Goal: Task Accomplishment & Management: Use online tool/utility

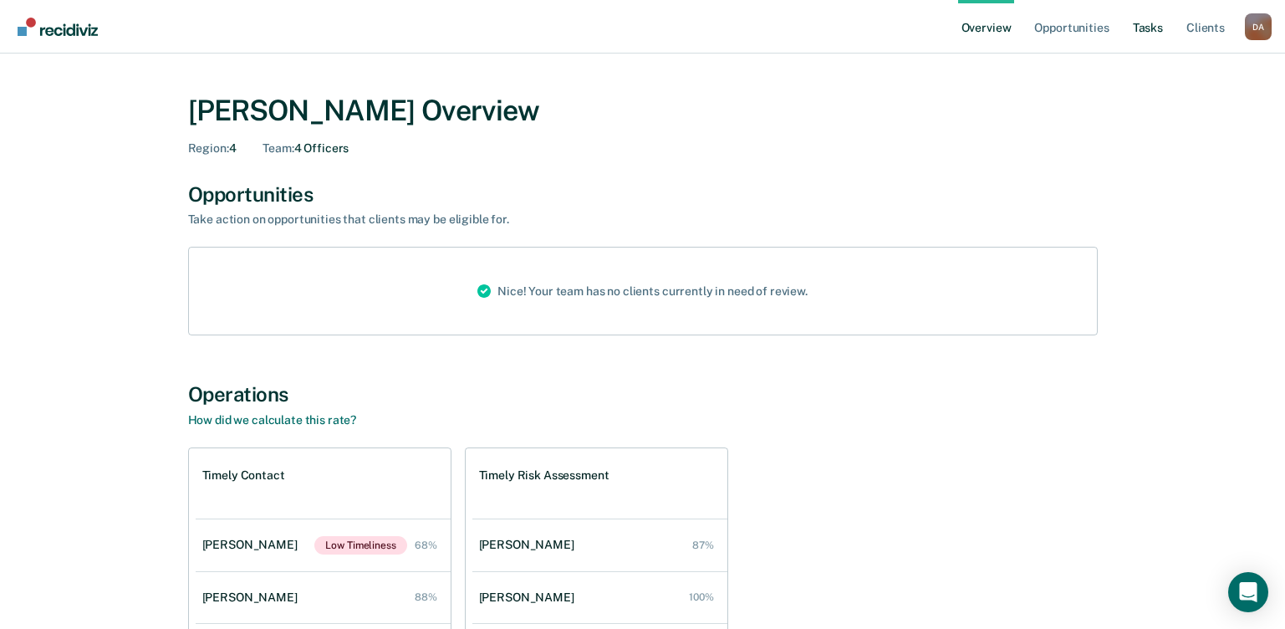
click at [1137, 29] on link "Tasks" at bounding box center [1148, 27] width 37 height 54
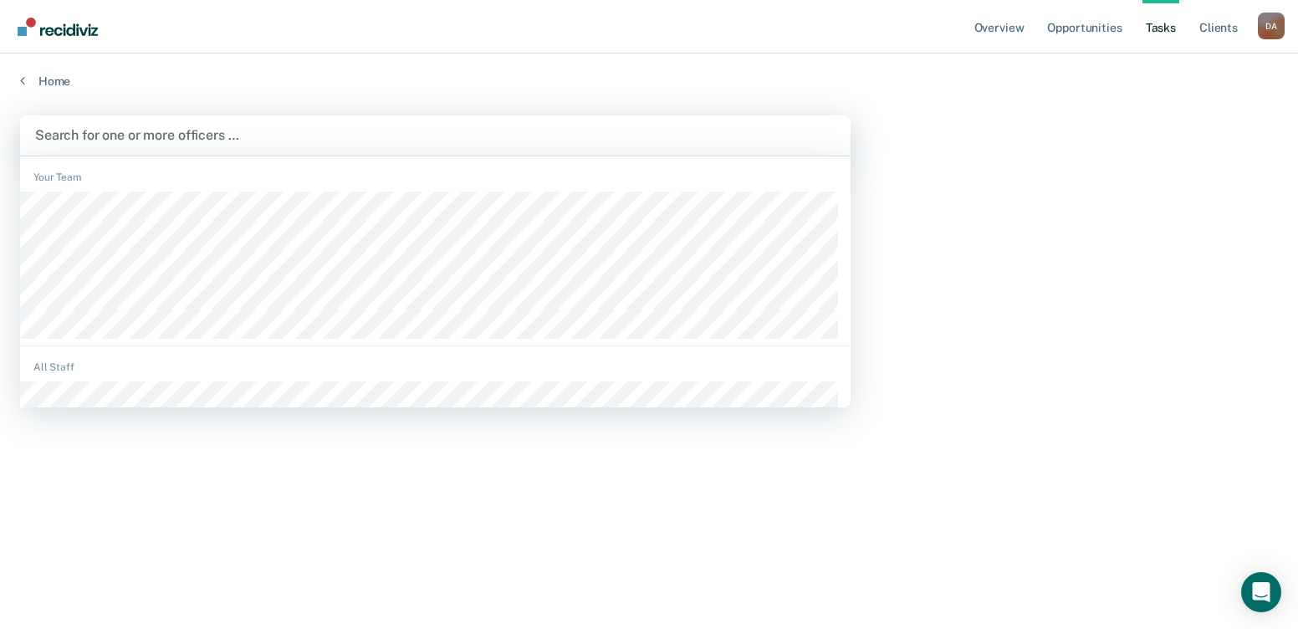
click at [84, 131] on div at bounding box center [435, 134] width 800 height 19
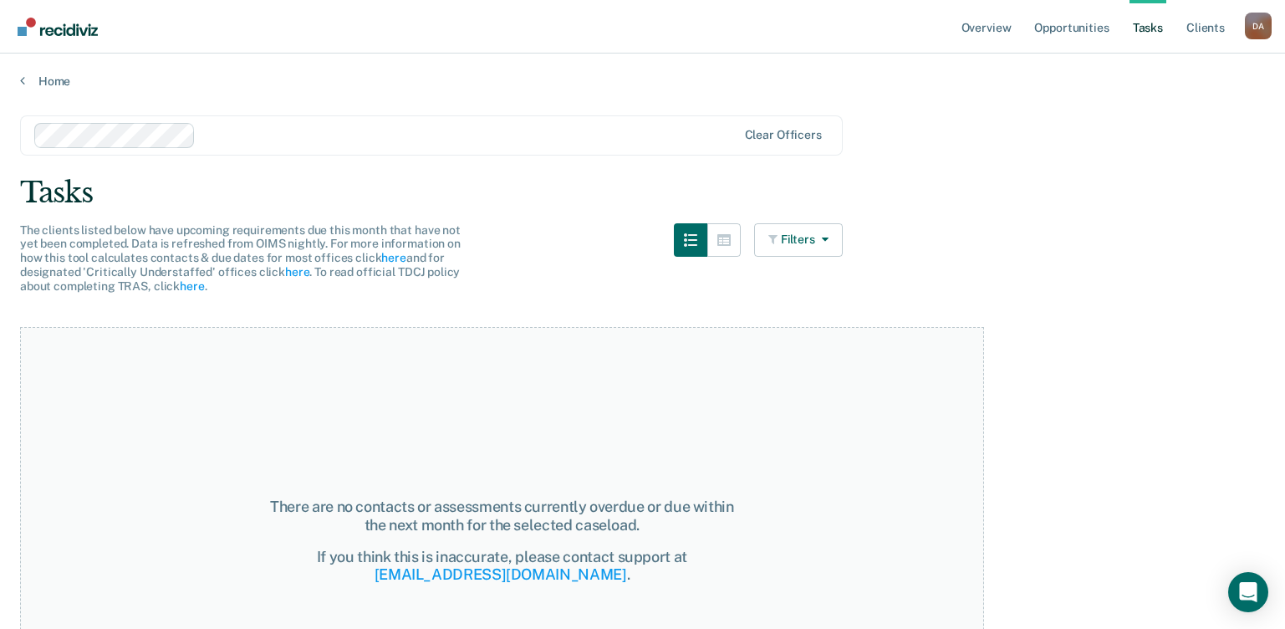
click at [1139, 28] on link "Tasks" at bounding box center [1148, 27] width 37 height 54
click at [1130, 24] on link "Tasks" at bounding box center [1148, 27] width 37 height 54
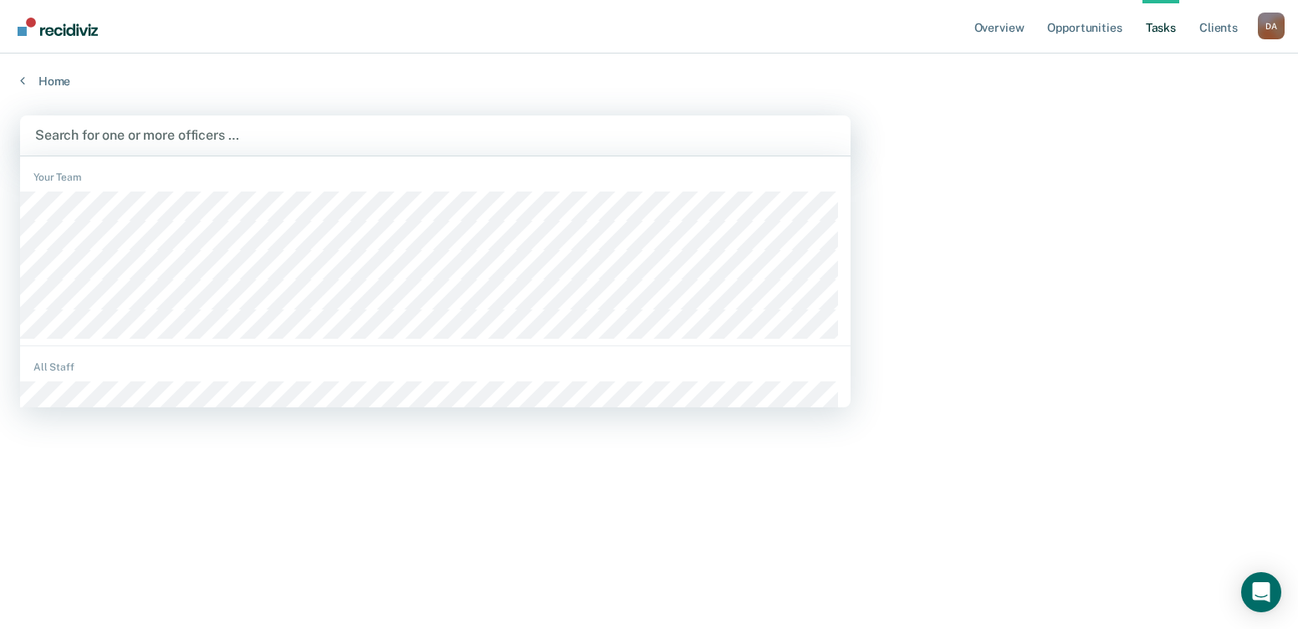
click at [216, 141] on div at bounding box center [435, 134] width 800 height 19
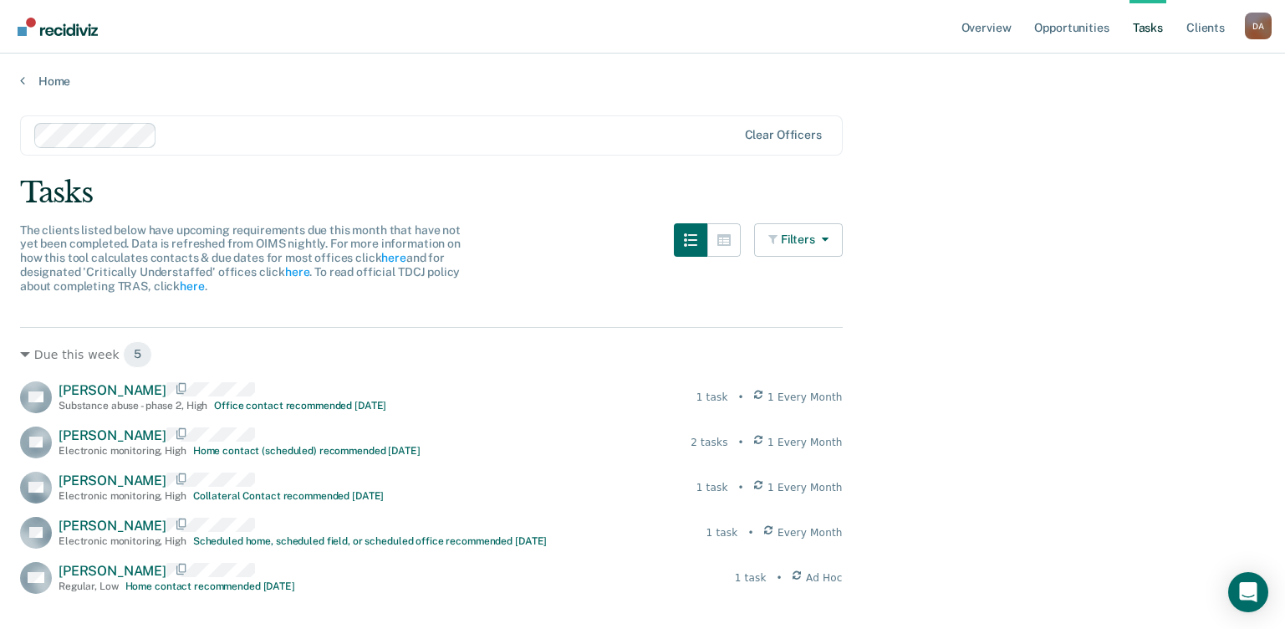
click at [364, 182] on div "Tasks" at bounding box center [642, 193] width 1245 height 34
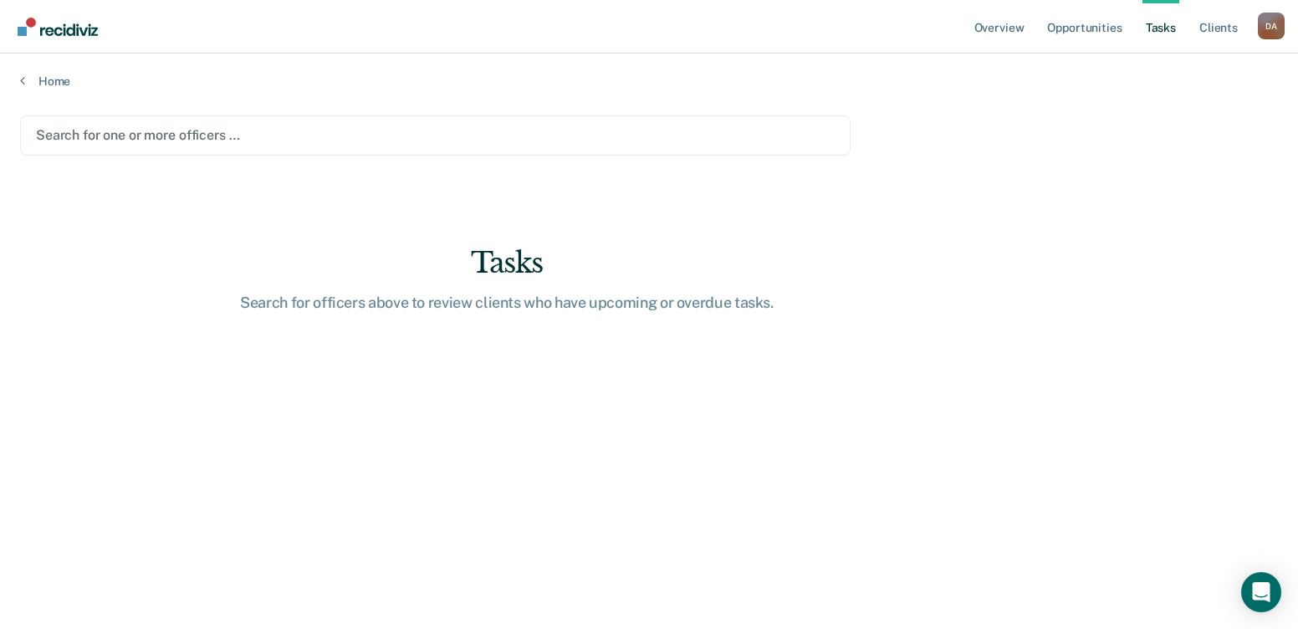
click at [188, 142] on div at bounding box center [435, 134] width 799 height 19
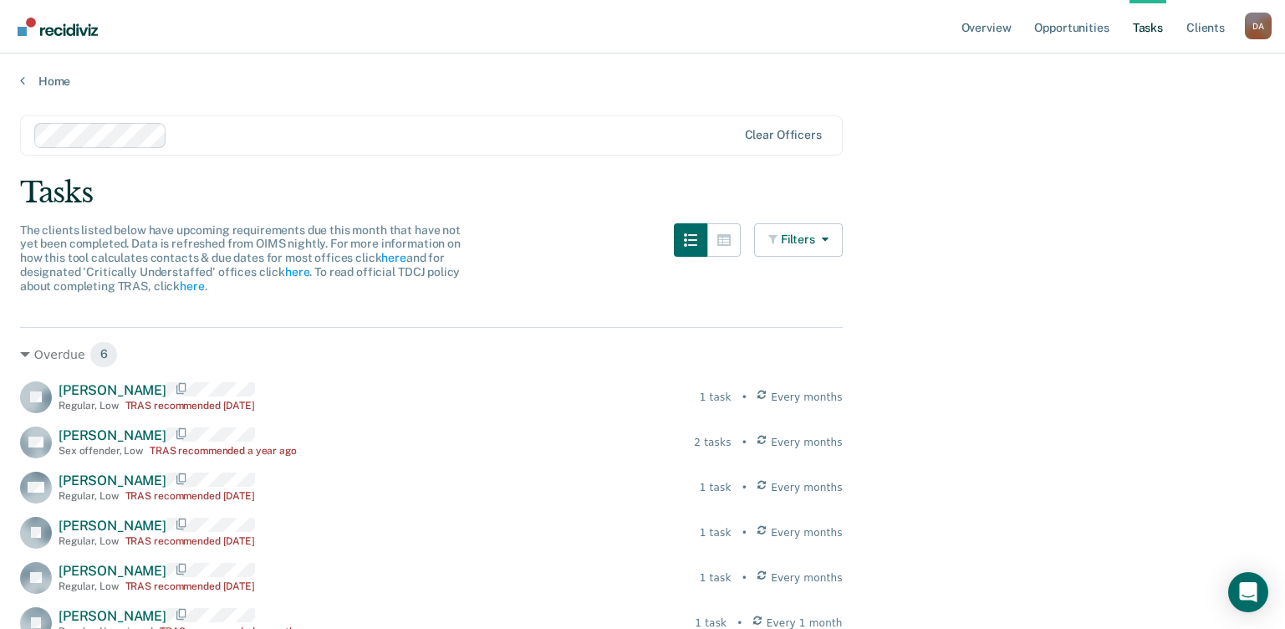
click at [1145, 31] on link "Tasks" at bounding box center [1148, 27] width 37 height 54
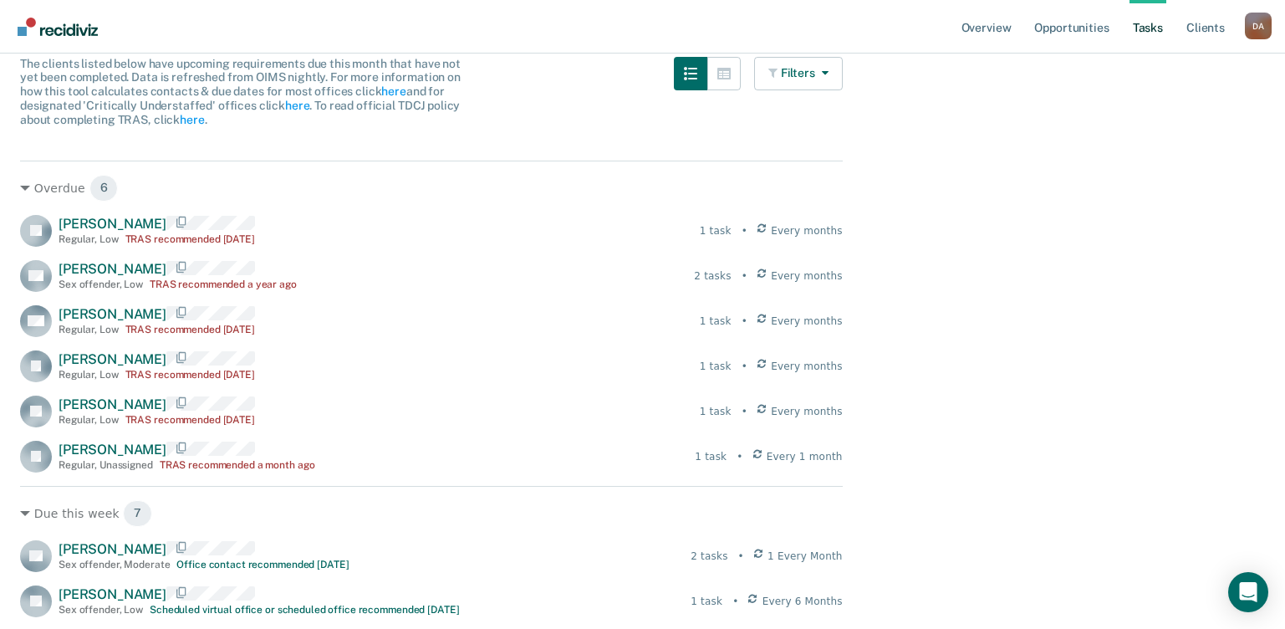
scroll to position [167, 0]
click at [1050, 31] on link "Opportunities" at bounding box center [1071, 27] width 81 height 54
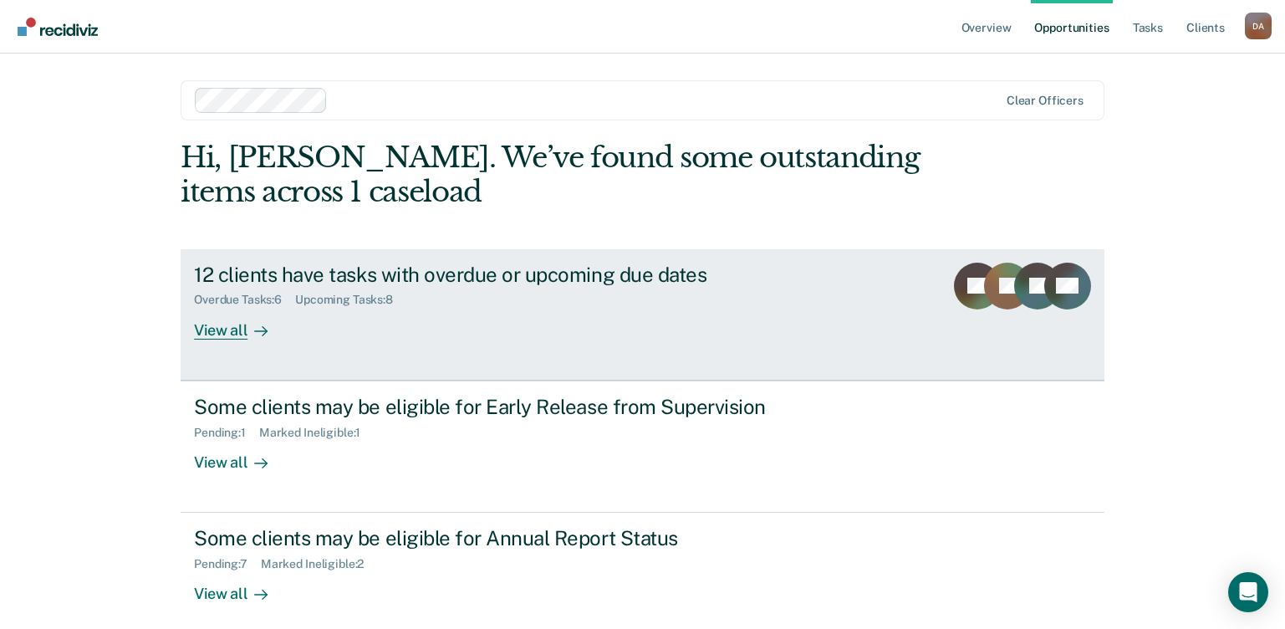
click at [219, 330] on div "View all" at bounding box center [241, 323] width 94 height 33
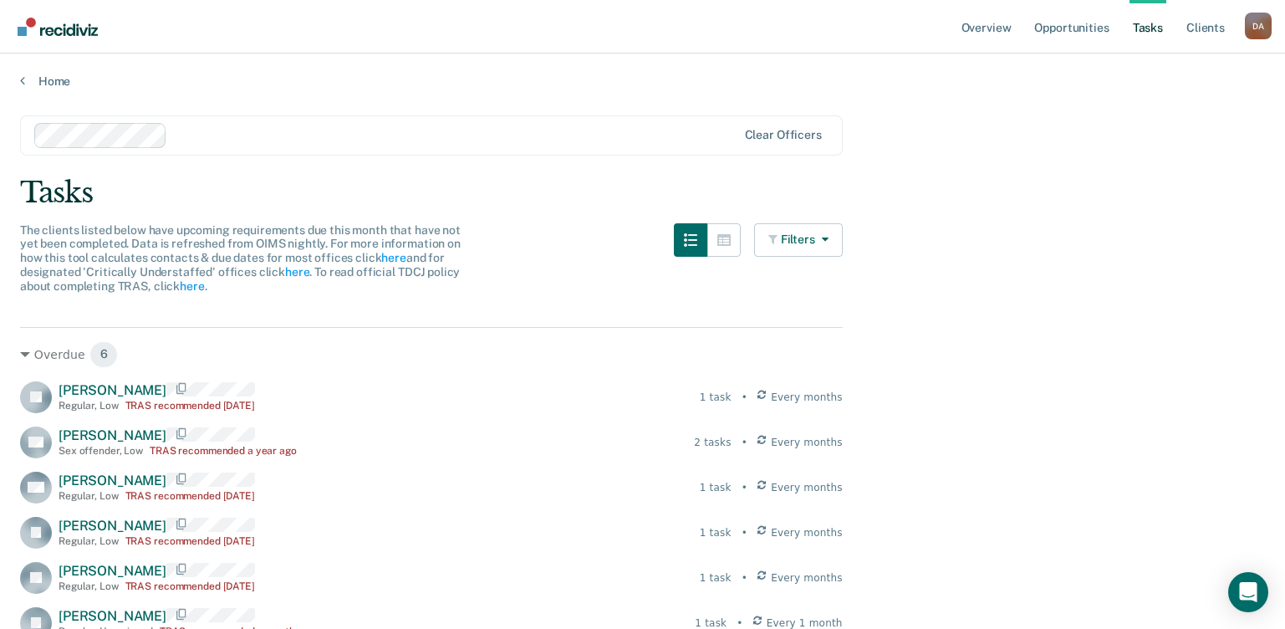
click at [1147, 22] on link "Tasks" at bounding box center [1148, 27] width 37 height 54
click at [1050, 28] on link "Opportunities" at bounding box center [1071, 27] width 81 height 54
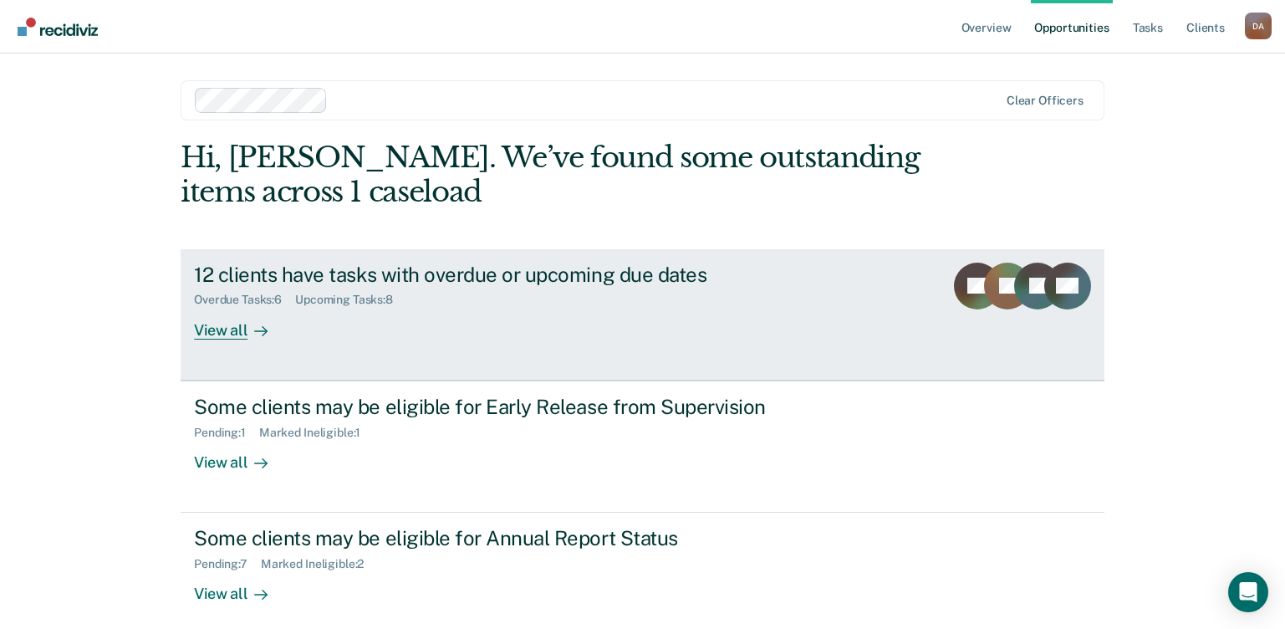
click at [221, 335] on div "View all" at bounding box center [241, 323] width 94 height 33
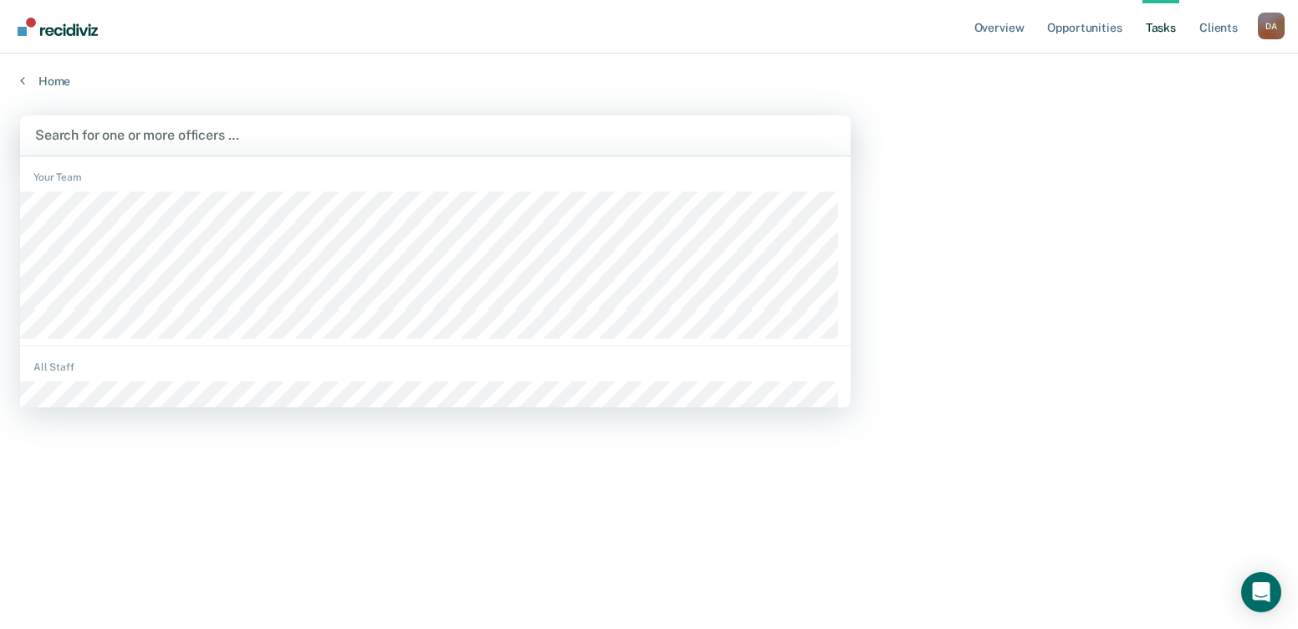
click at [192, 136] on div at bounding box center [435, 134] width 800 height 19
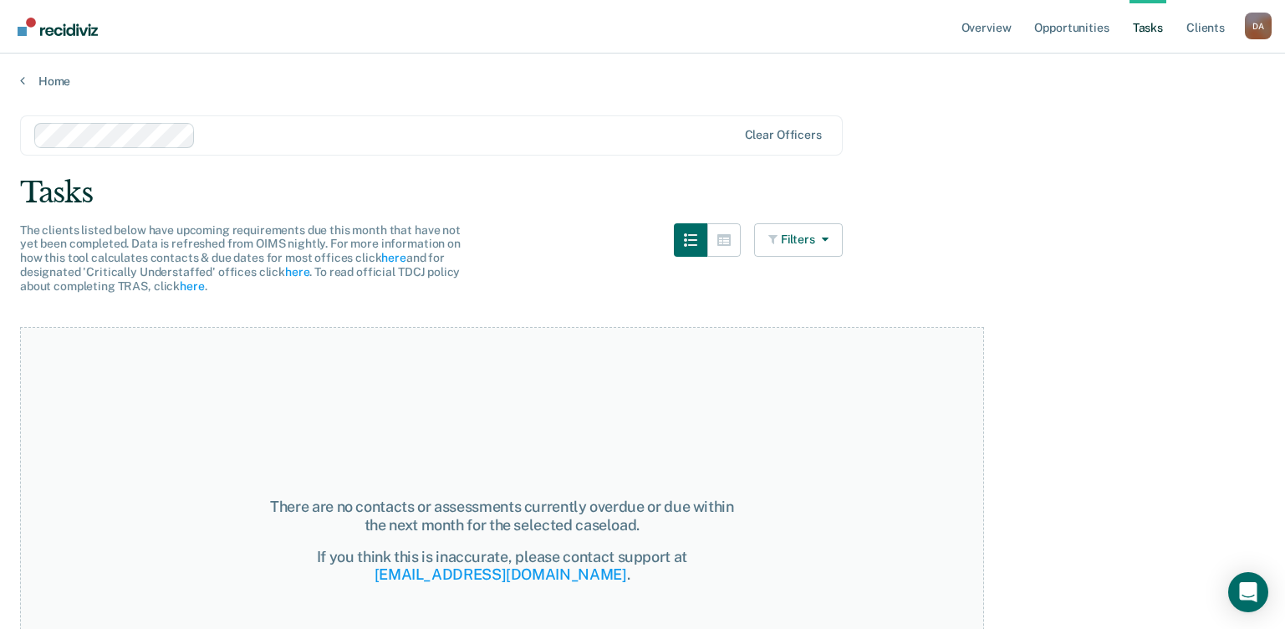
click at [836, 348] on div "There are no contacts or assessments currently overdue or due within the next m…" at bounding box center [502, 541] width 964 height 428
click at [790, 374] on div "There are no contacts or assessments currently overdue or due within the next m…" at bounding box center [502, 541] width 964 height 428
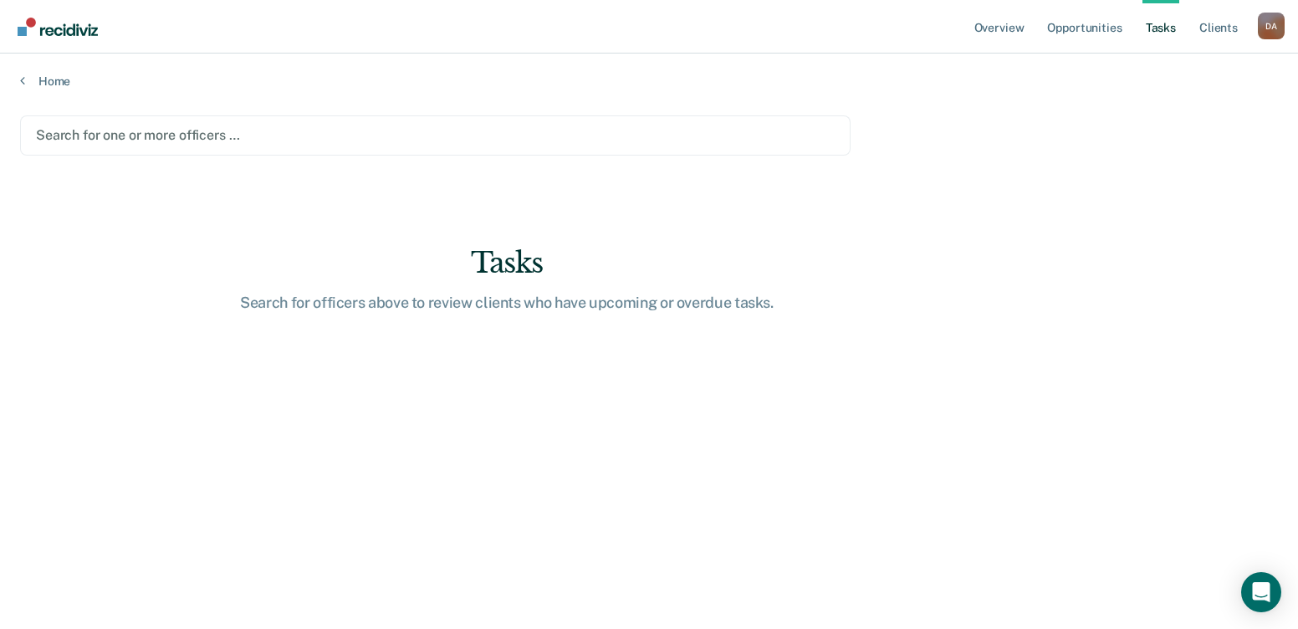
click at [136, 134] on div at bounding box center [435, 134] width 799 height 19
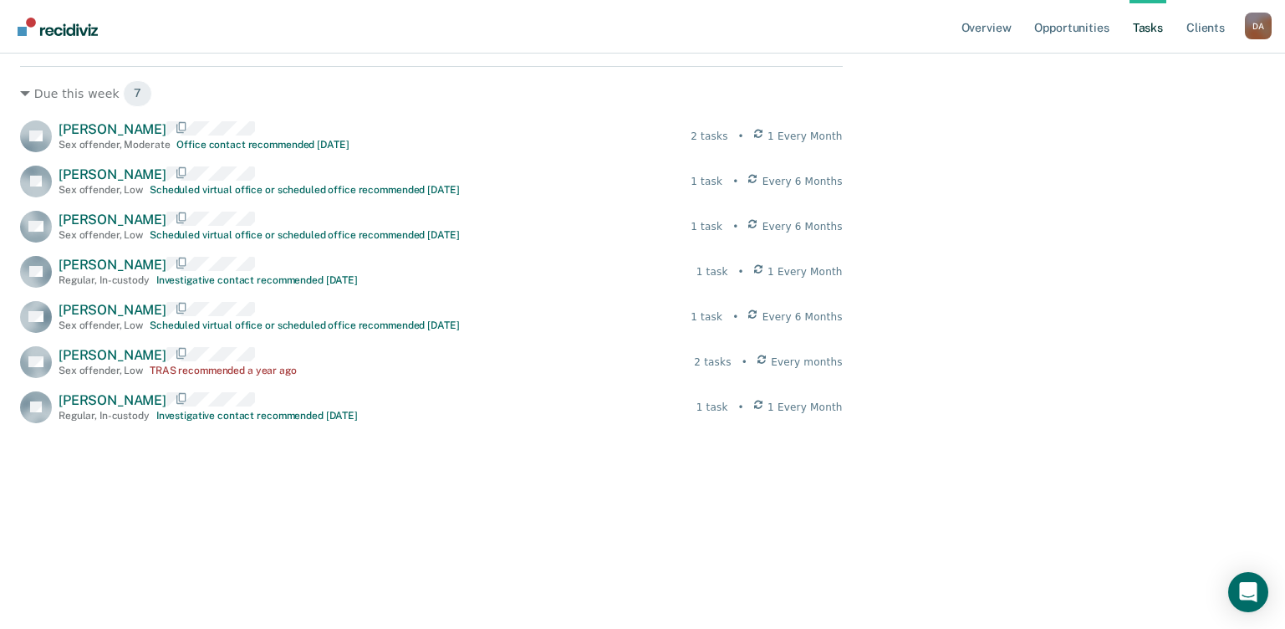
scroll to position [590, 0]
